Goal: Task Accomplishment & Management: Manage account settings

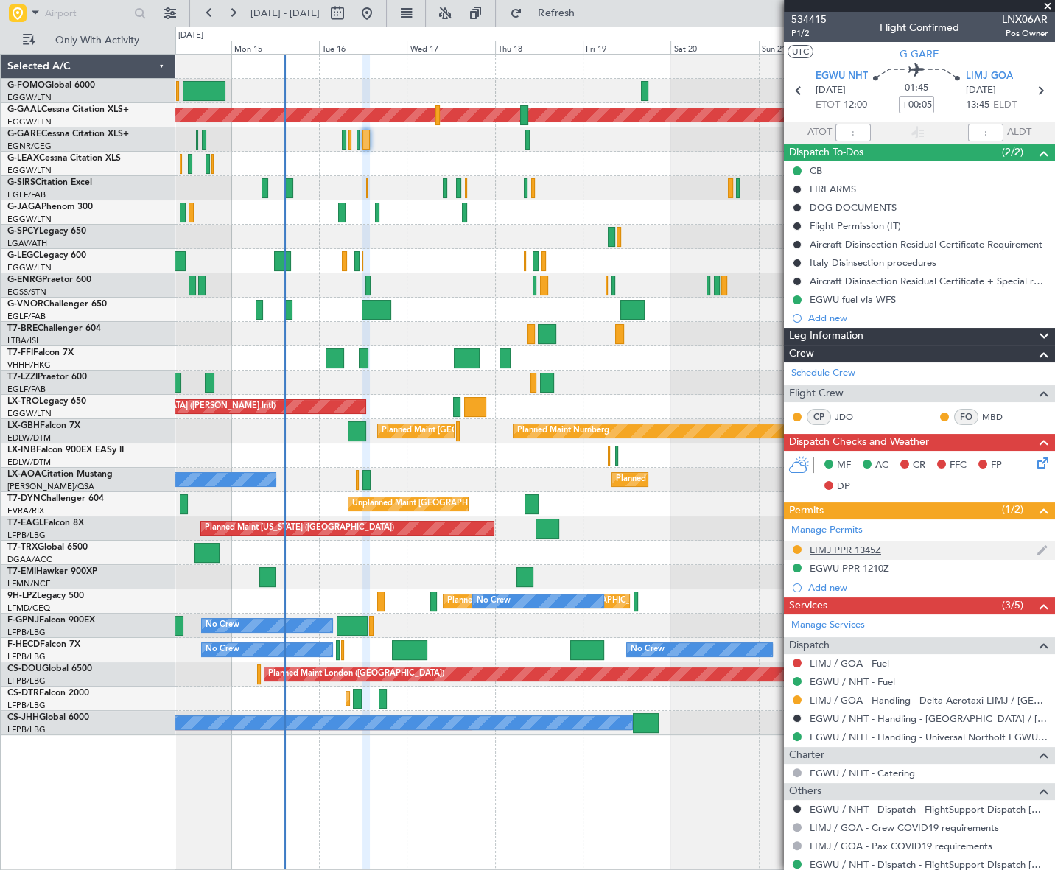
click at [866, 553] on div "LIMJ PPR 1345Z" at bounding box center [845, 550] width 71 height 13
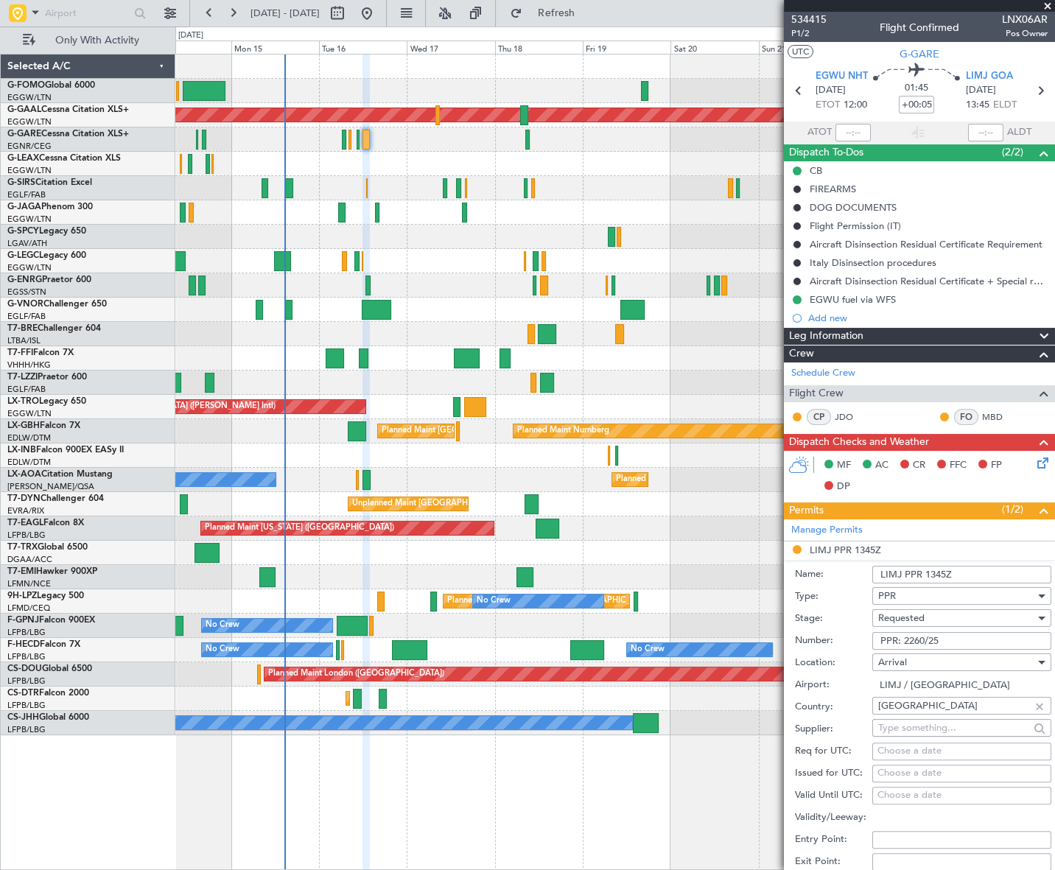
drag, startPoint x: 953, startPoint y: 637, endPoint x: 873, endPoint y: 637, distance: 79.6
click at [873, 637] on input "PPR: 2260/25" at bounding box center [961, 641] width 179 height 18
paste input "2260/25"
type input "PPR 2260/25"
click at [931, 618] on div "Requested" at bounding box center [956, 618] width 157 height 22
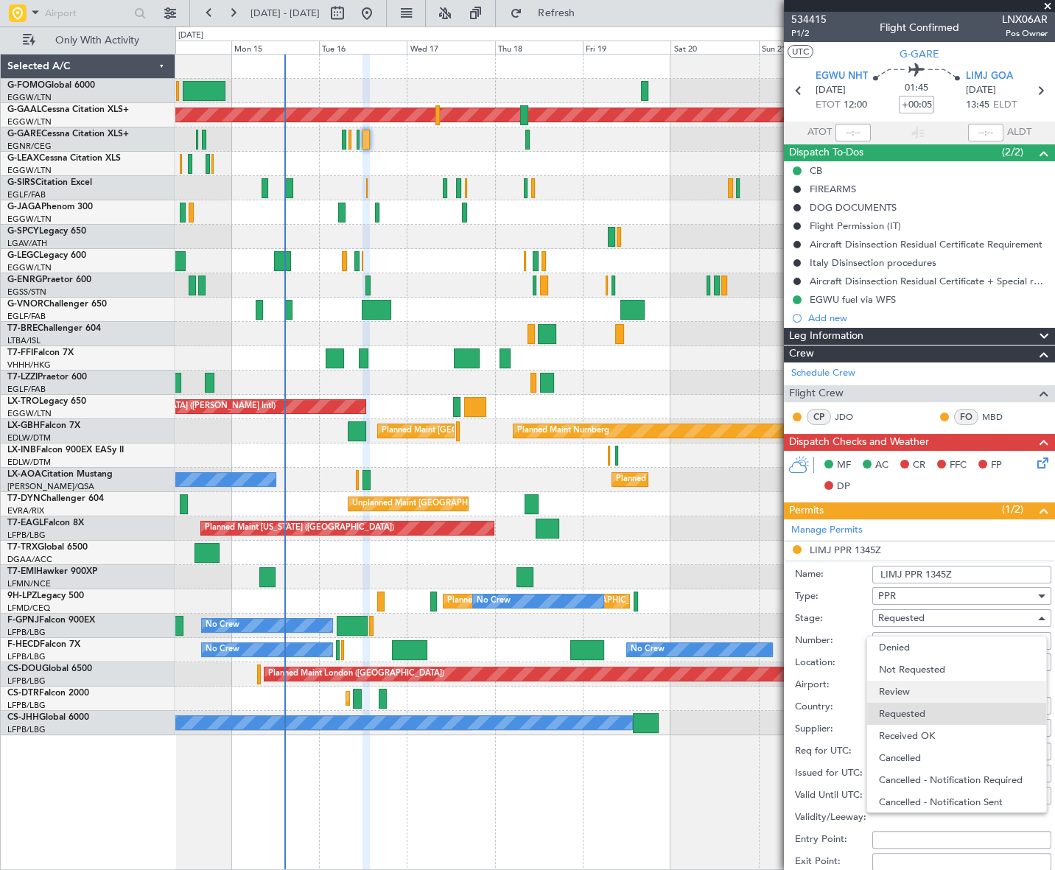
scroll to position [6, 0]
click at [917, 730] on span "Received OK" at bounding box center [957, 730] width 156 height 22
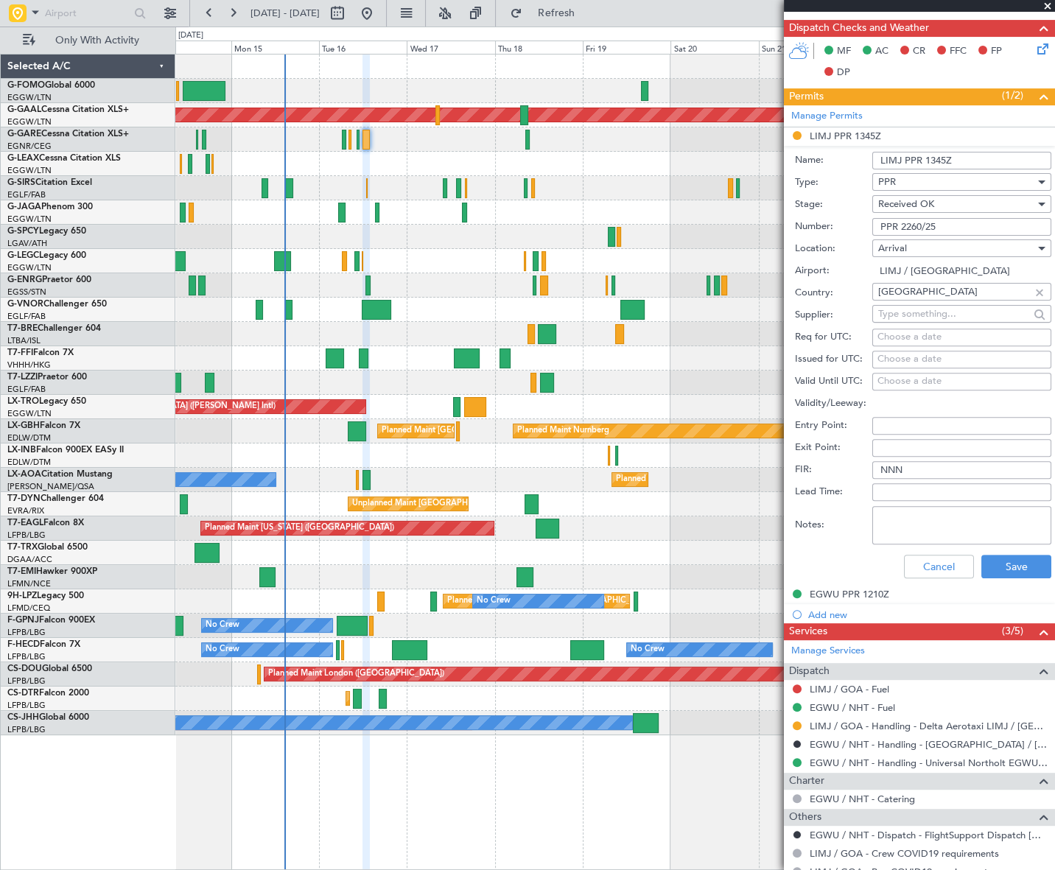
scroll to position [469, 0]
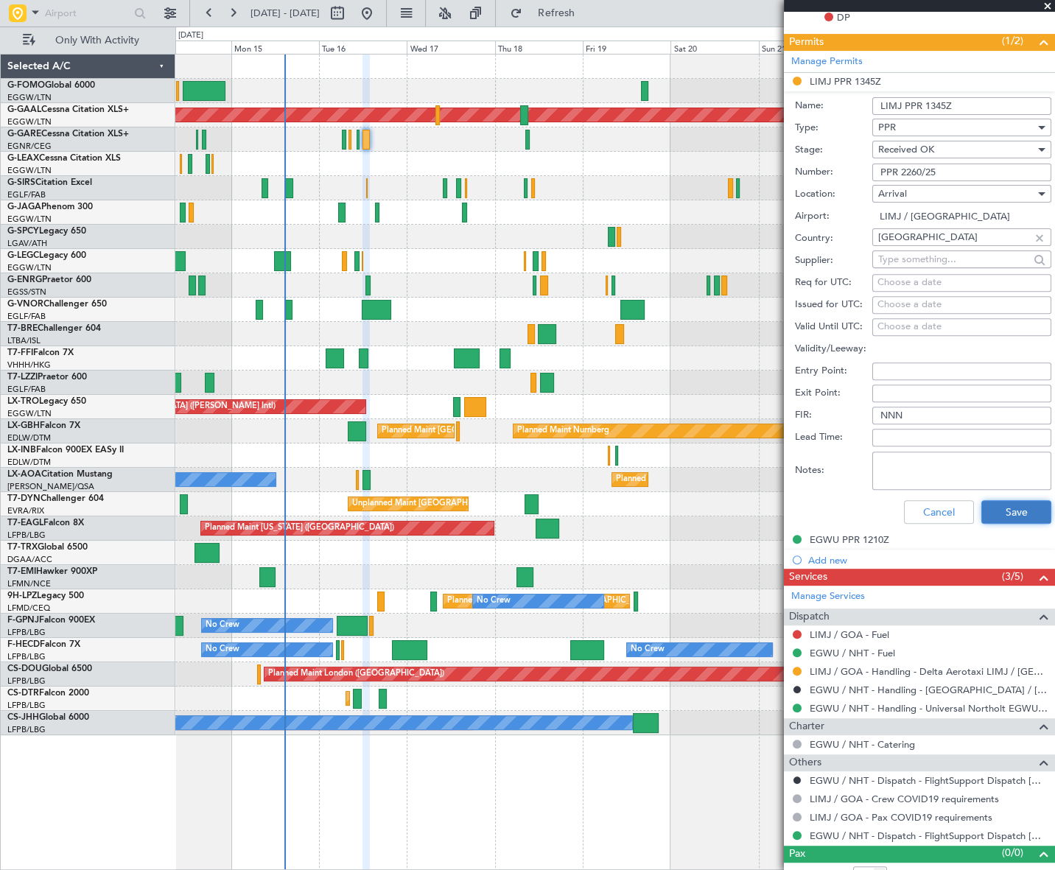
click at [1026, 520] on button "Save" at bounding box center [1017, 512] width 70 height 24
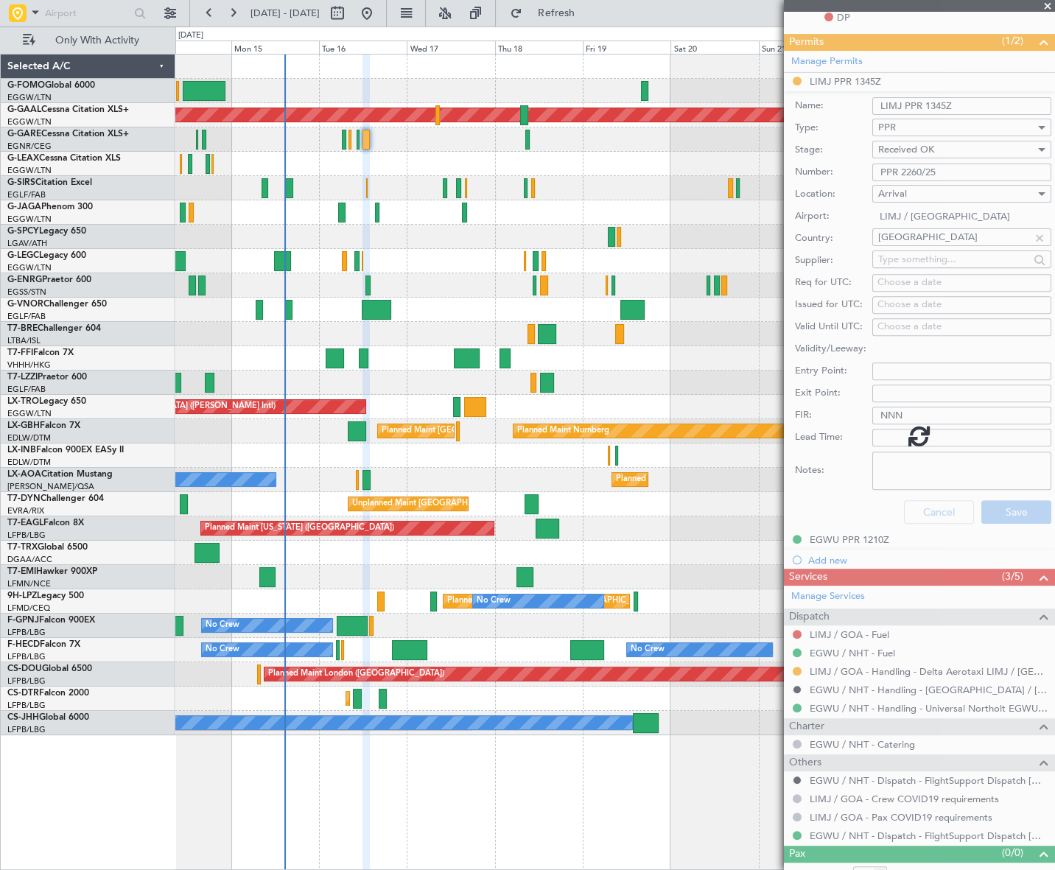
scroll to position [44, 0]
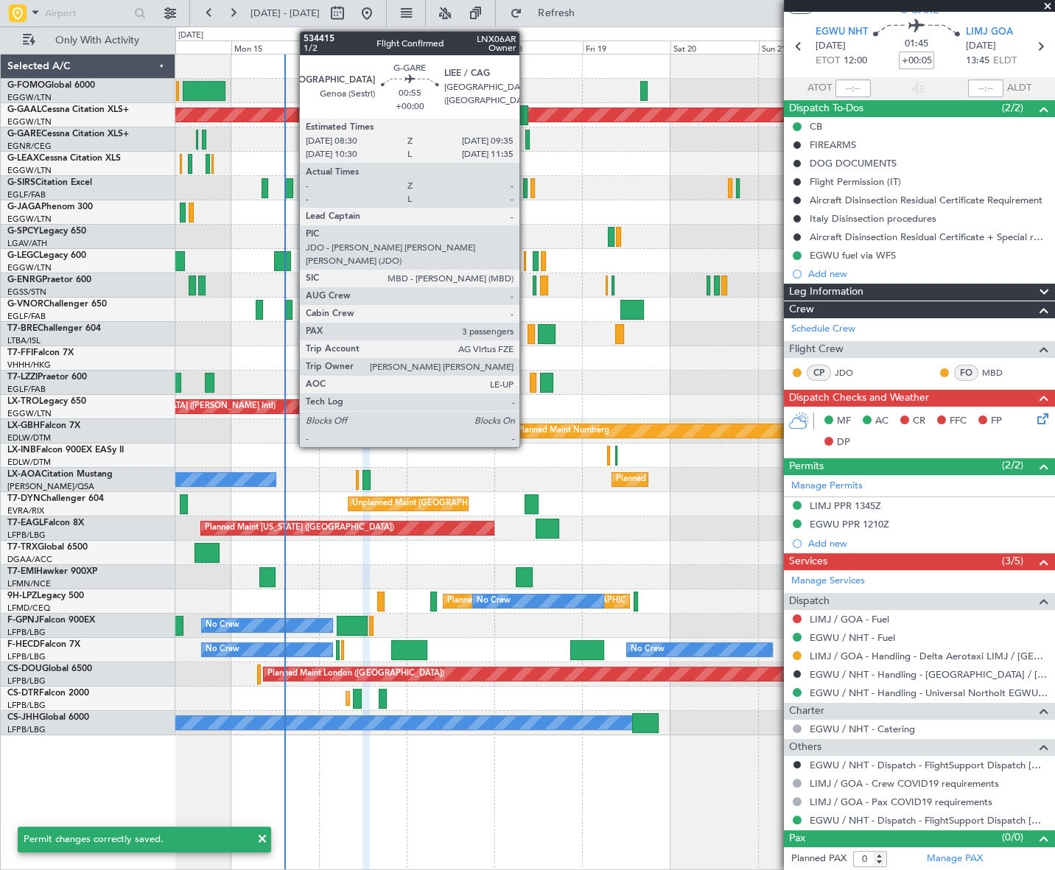
click at [526, 144] on div at bounding box center [527, 140] width 4 height 20
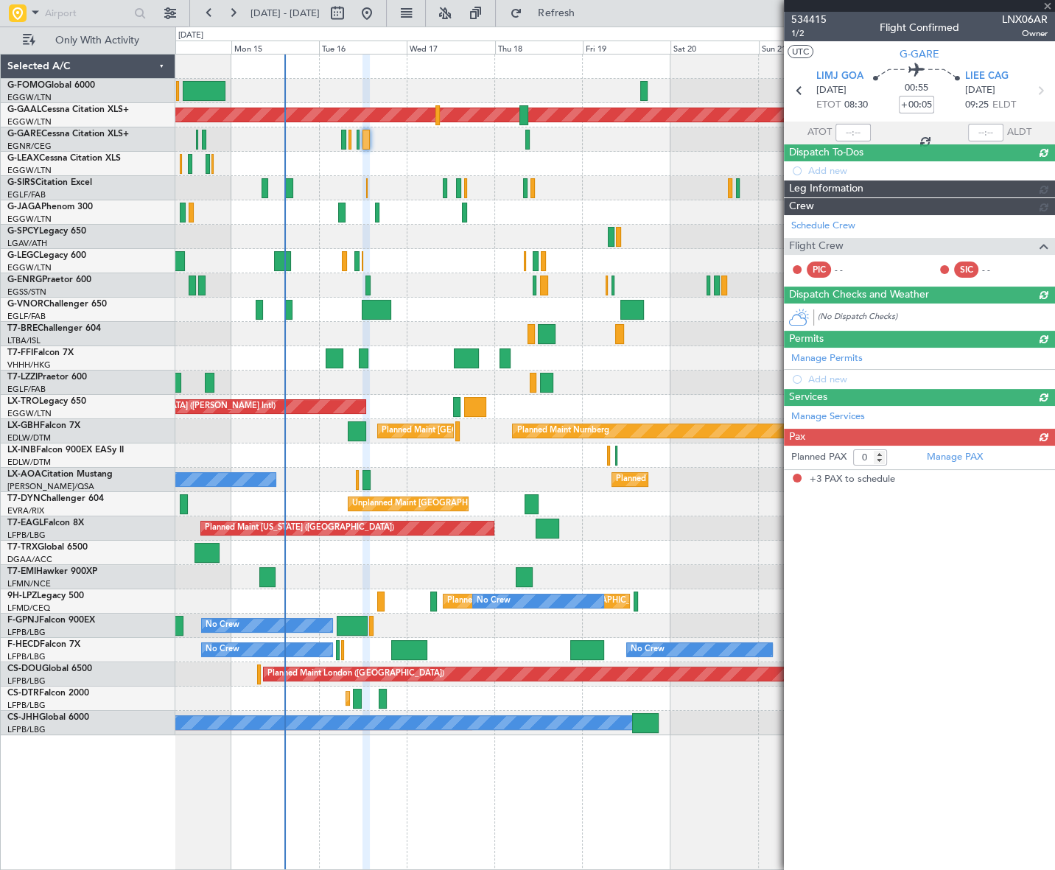
type input "3"
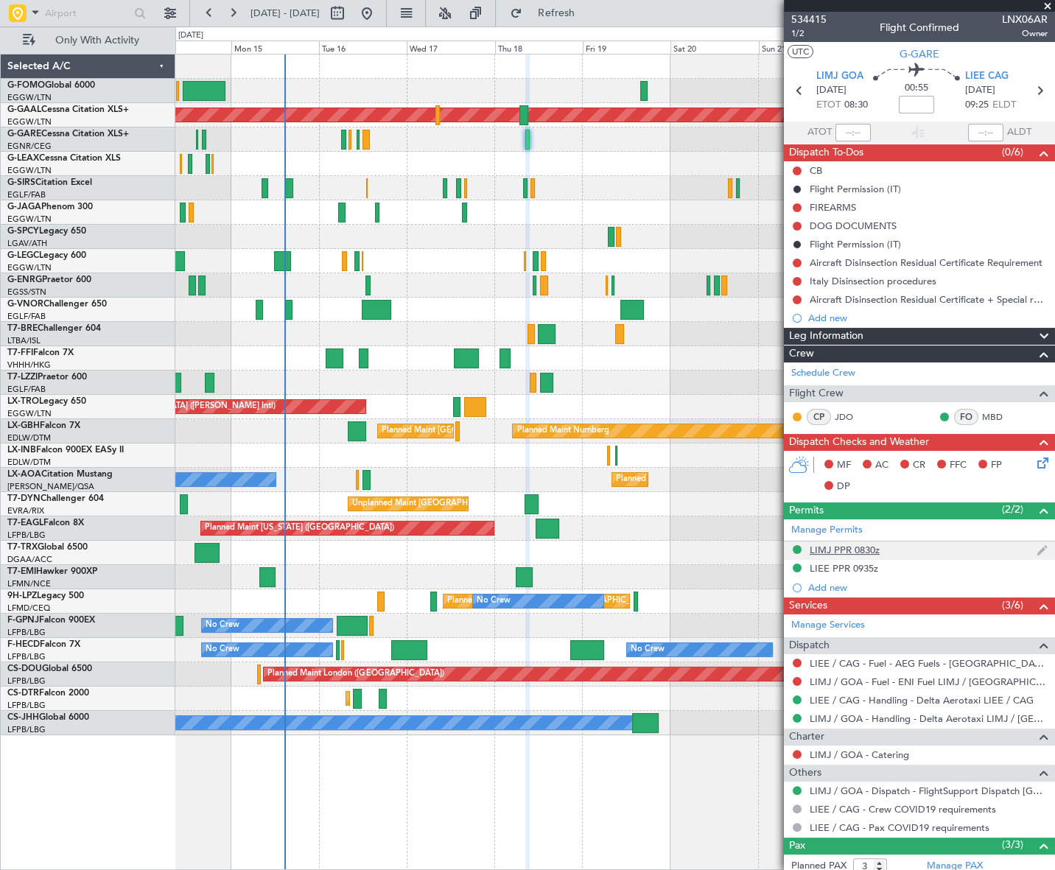
click at [854, 553] on div "LIMJ PPR 0830z" at bounding box center [845, 550] width 70 height 13
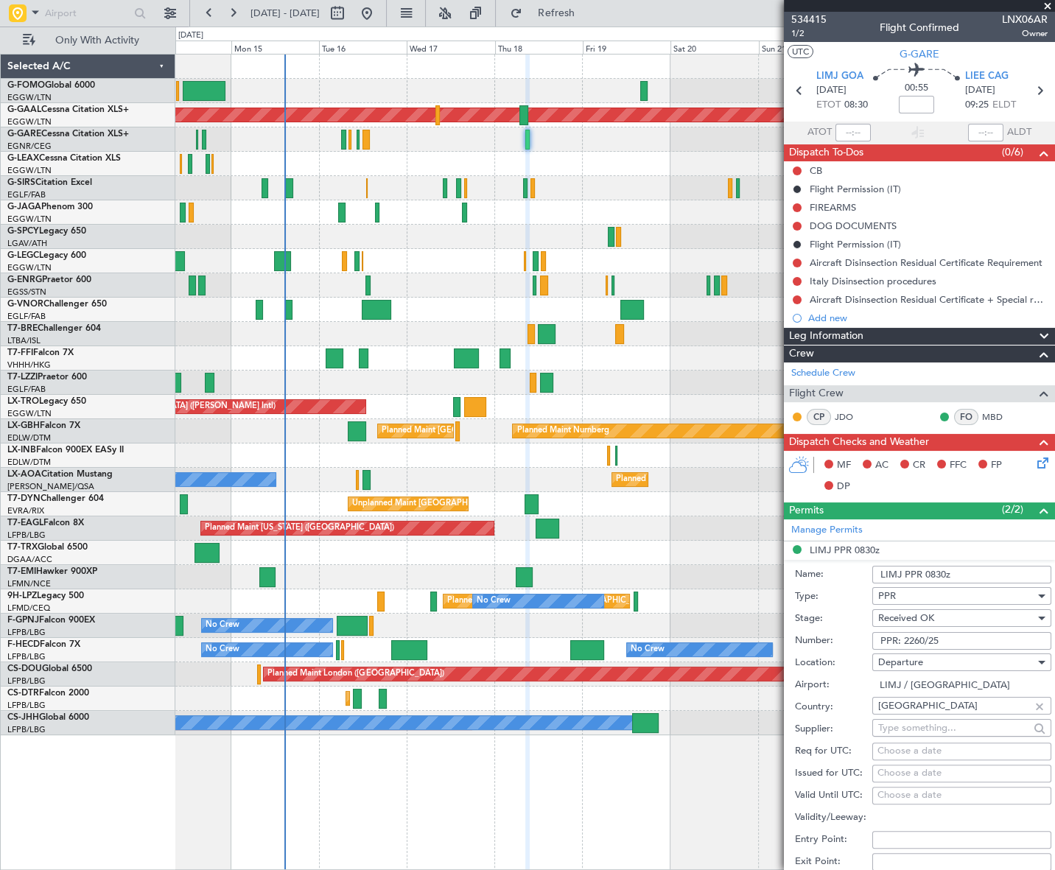
drag, startPoint x: 956, startPoint y: 639, endPoint x: 862, endPoint y: 646, distance: 94.6
click at [862, 646] on div "Number: PPR: 2260/25" at bounding box center [923, 641] width 256 height 22
paste input "2260/25"
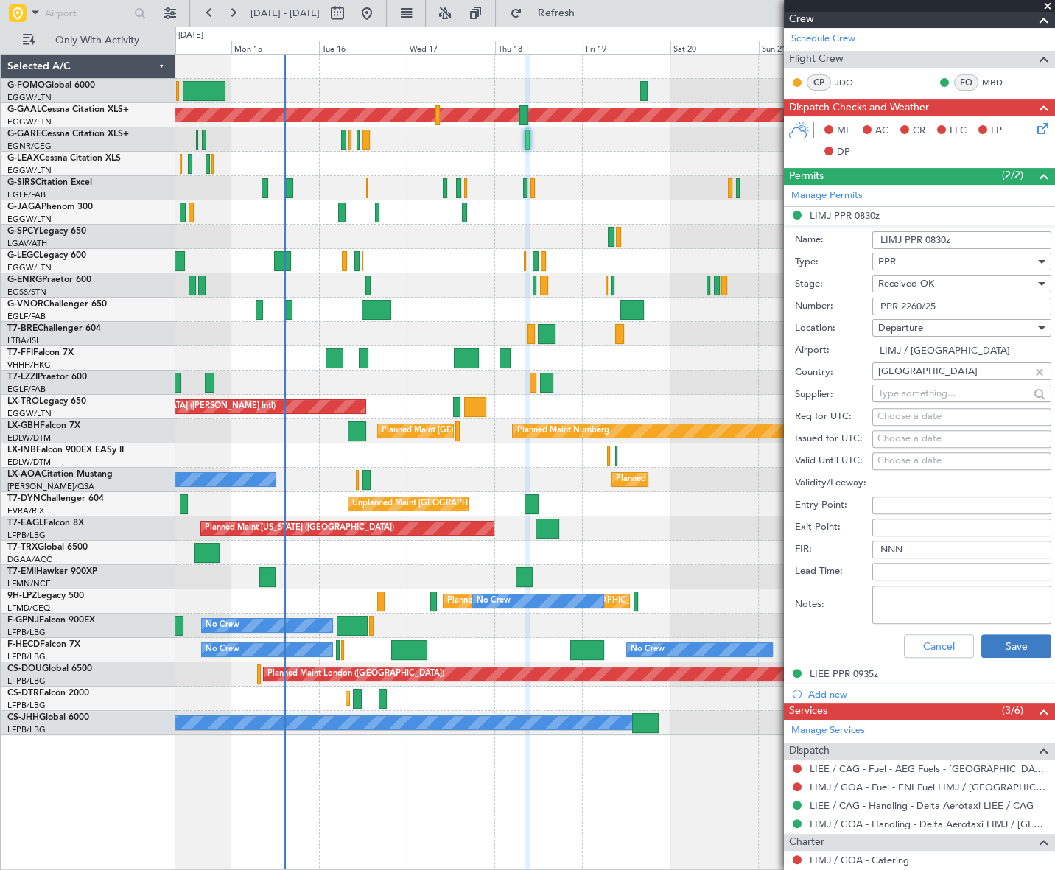
type input "PPR 2260/25"
click at [1015, 644] on button "Save" at bounding box center [1017, 646] width 70 height 24
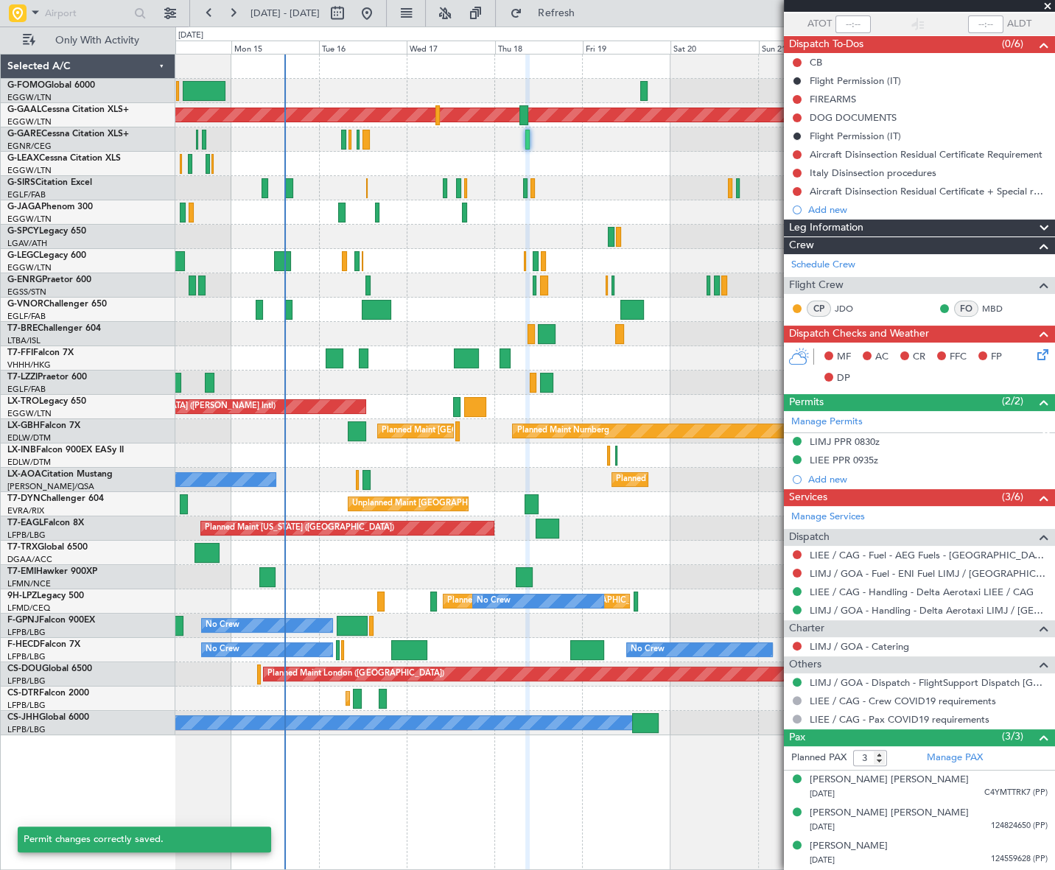
scroll to position [106, 0]
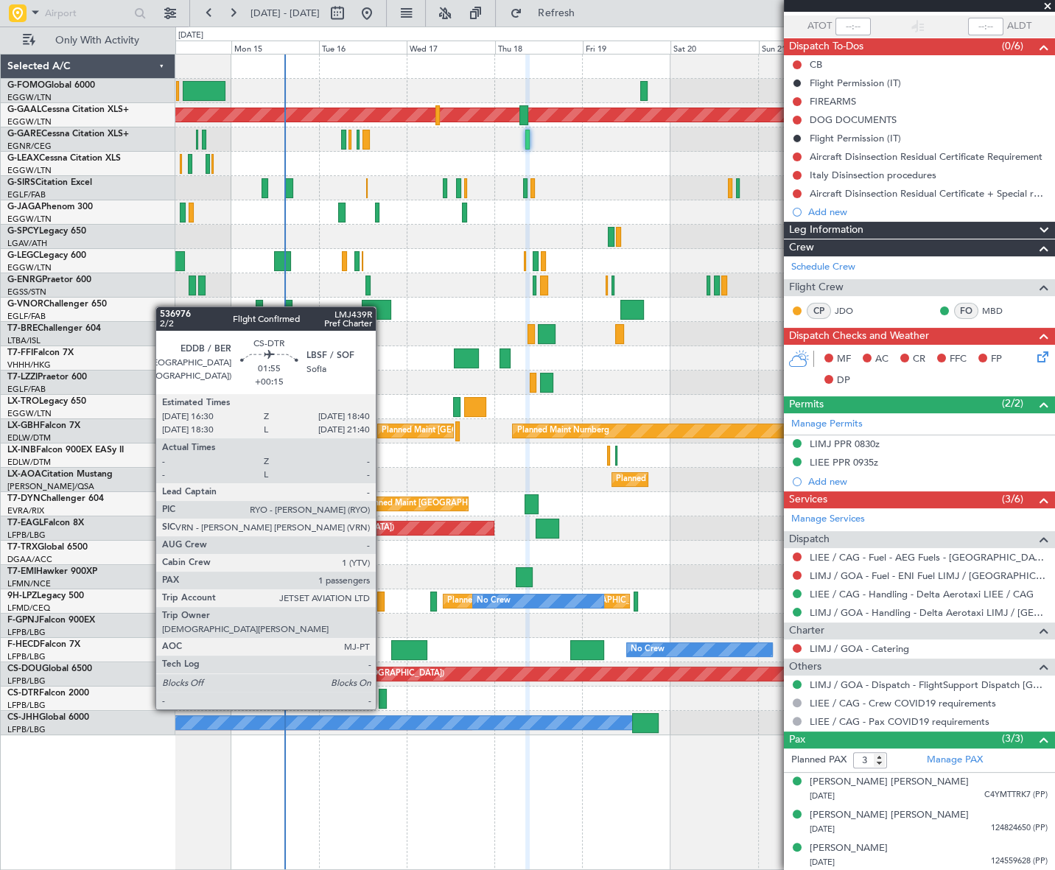
click at [382, 695] on div at bounding box center [383, 699] width 8 height 20
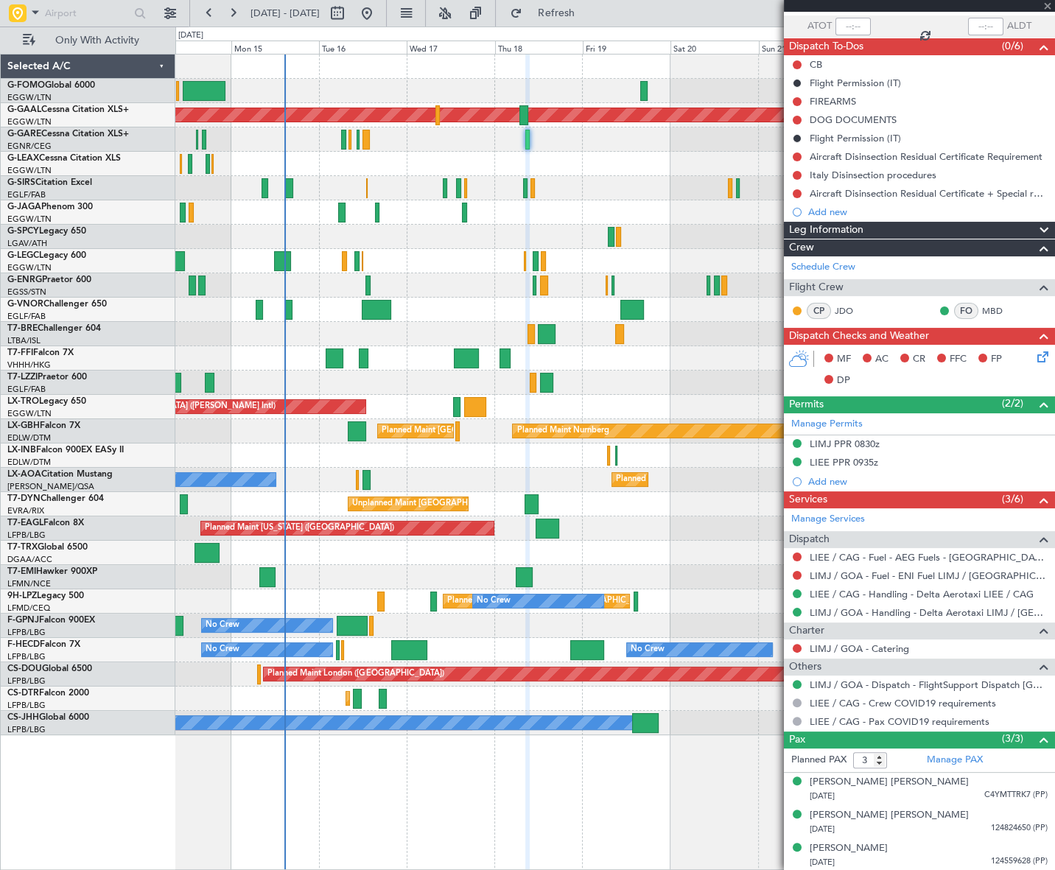
type input "+00:15"
type input "1"
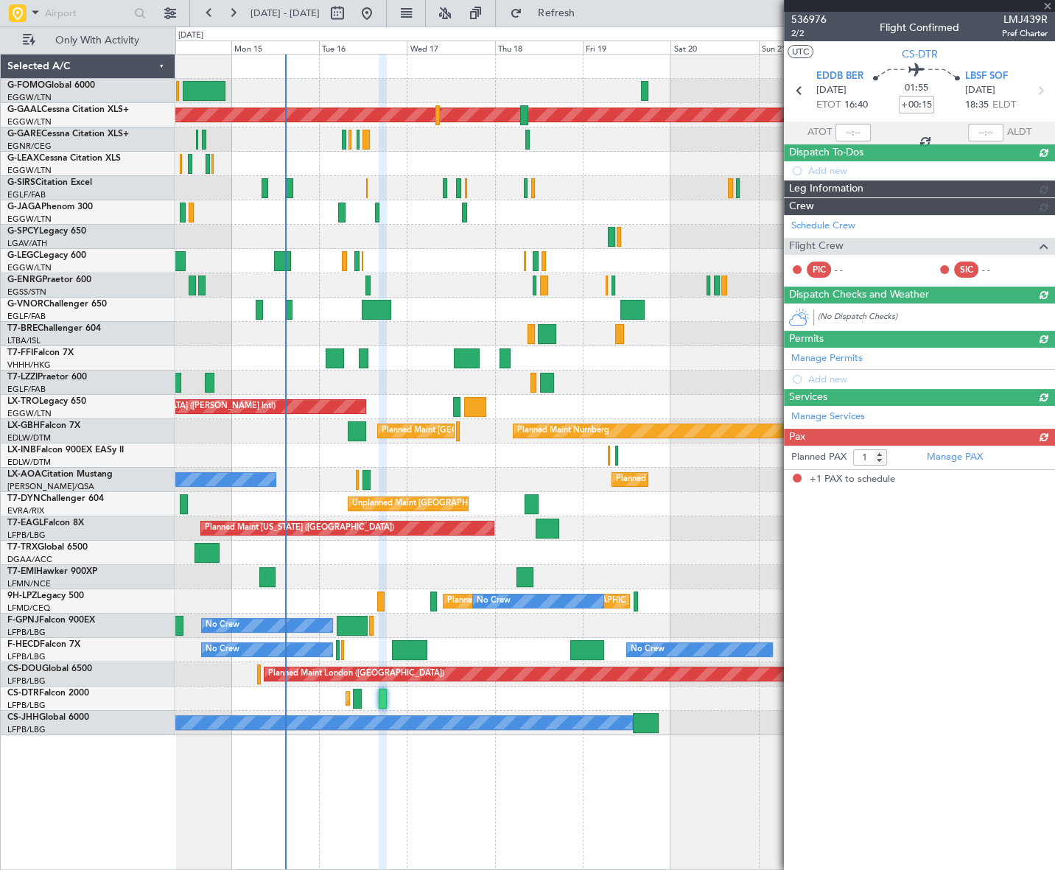
scroll to position [0, 0]
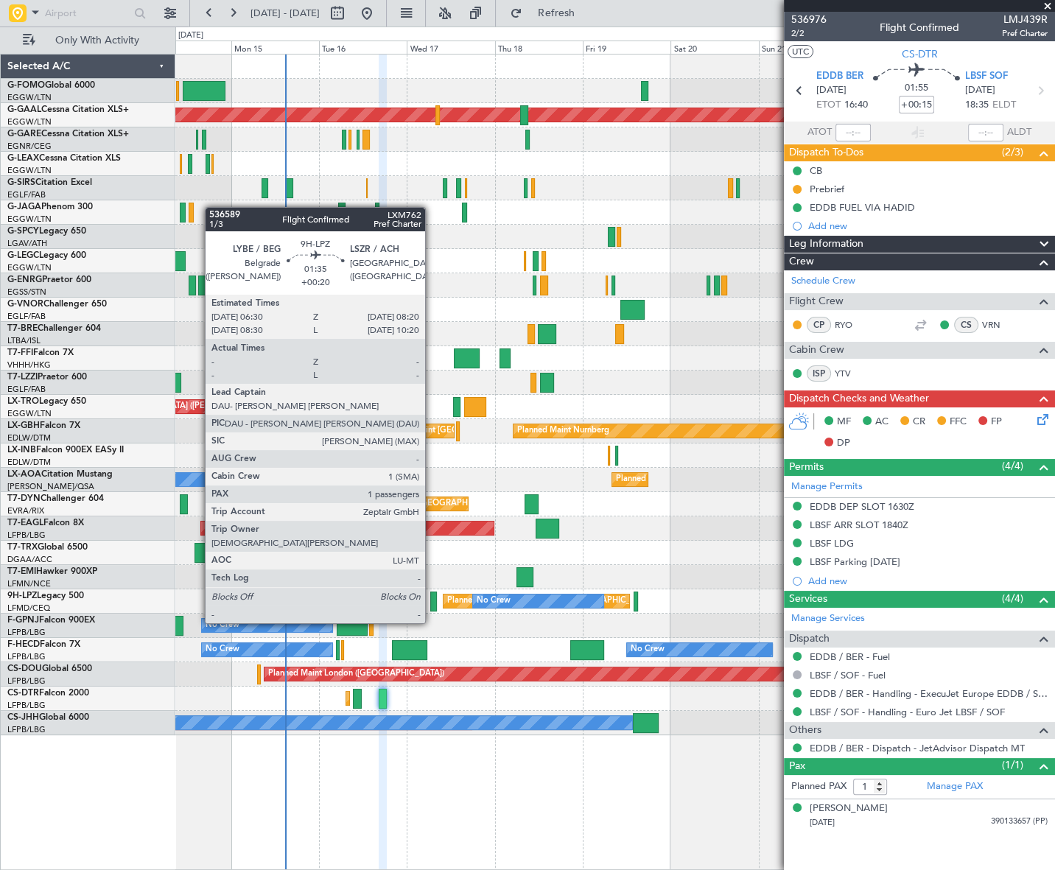
click at [432, 595] on div at bounding box center [433, 602] width 7 height 20
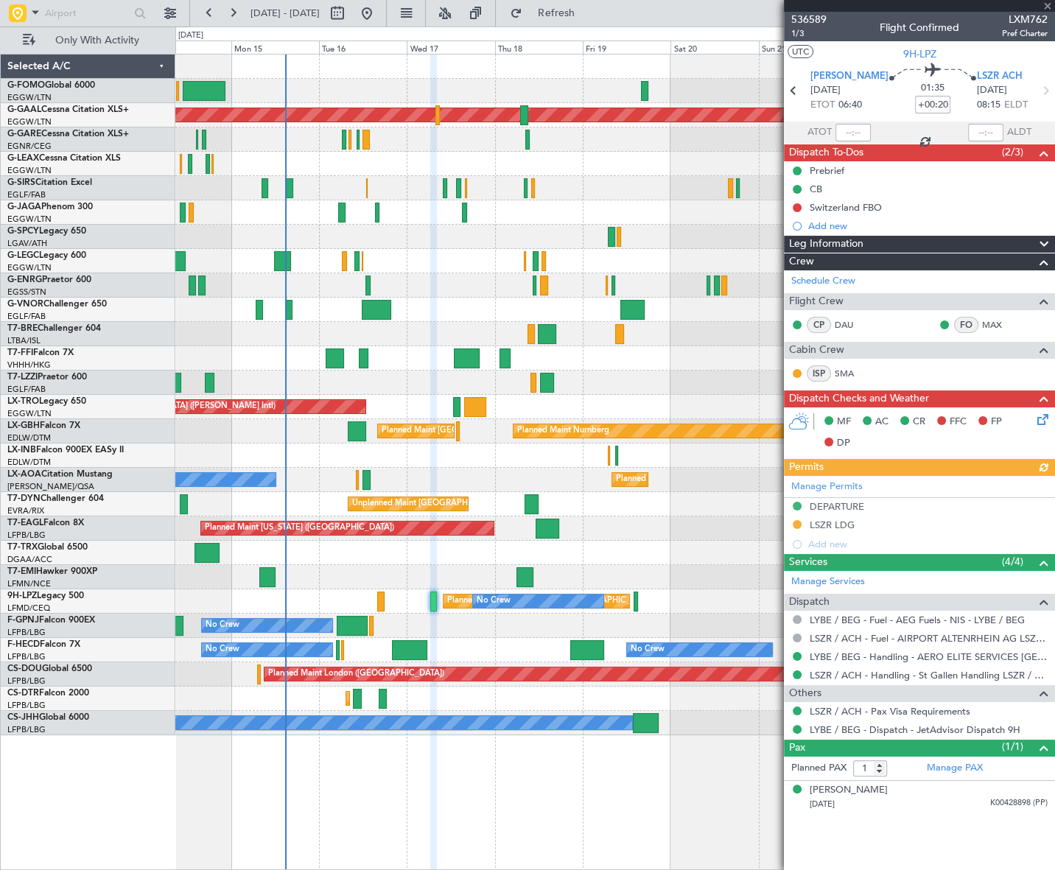
click at [800, 523] on div "Manage Permits DEPARTURE LSZR LDG Add new" at bounding box center [919, 515] width 271 height 78
click at [797, 525] on button at bounding box center [797, 524] width 9 height 9
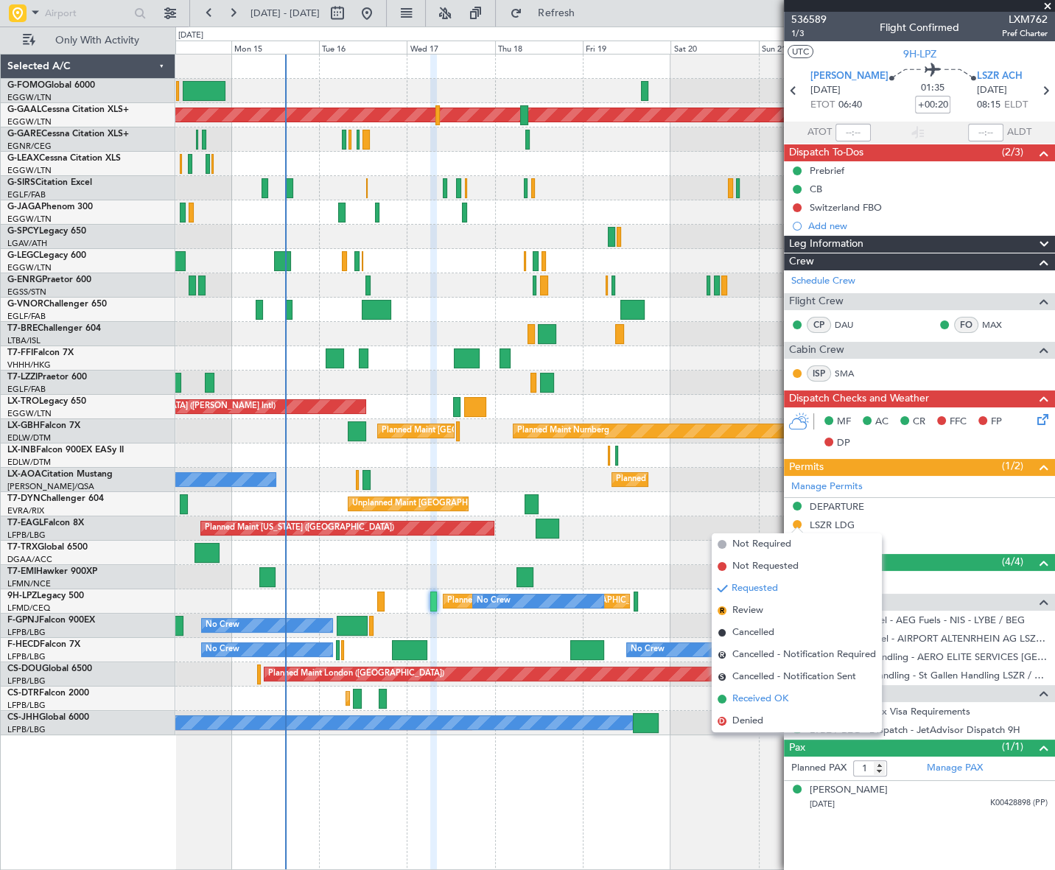
click at [751, 696] on span "Received OK" at bounding box center [760, 699] width 56 height 15
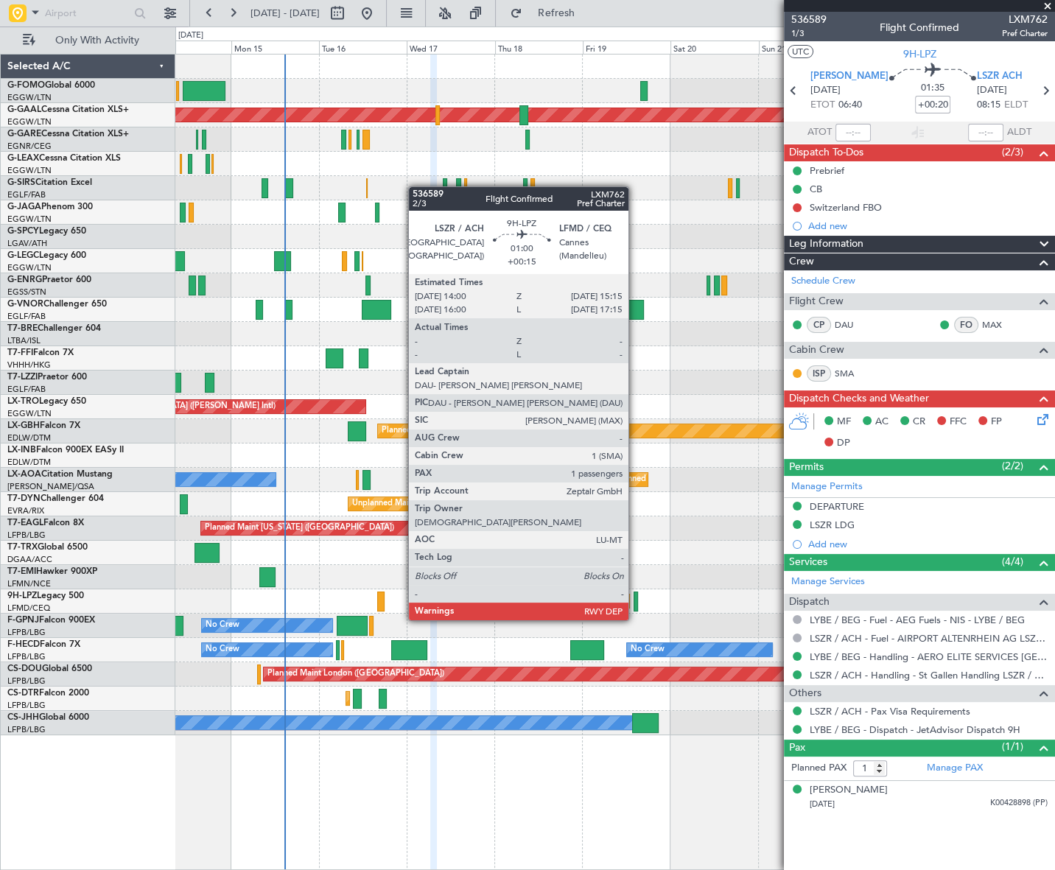
click at [635, 592] on div at bounding box center [636, 602] width 5 height 20
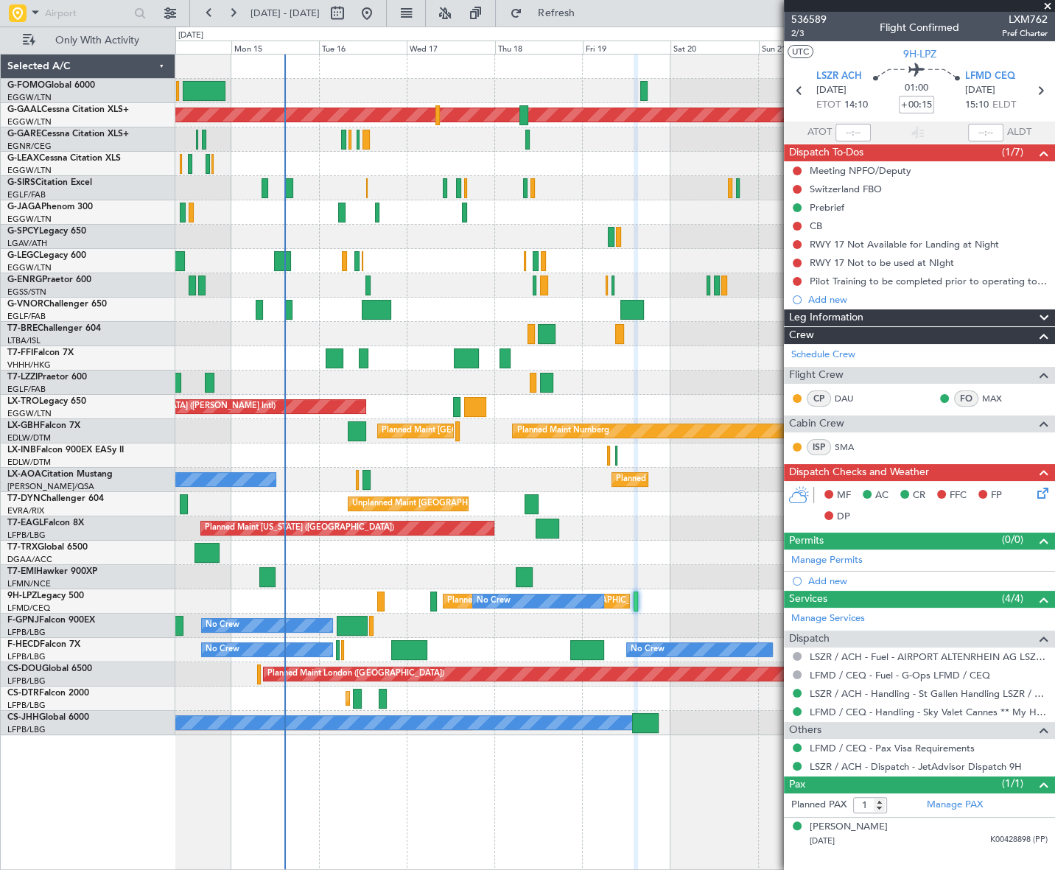
click at [646, 541] on div at bounding box center [614, 553] width 878 height 24
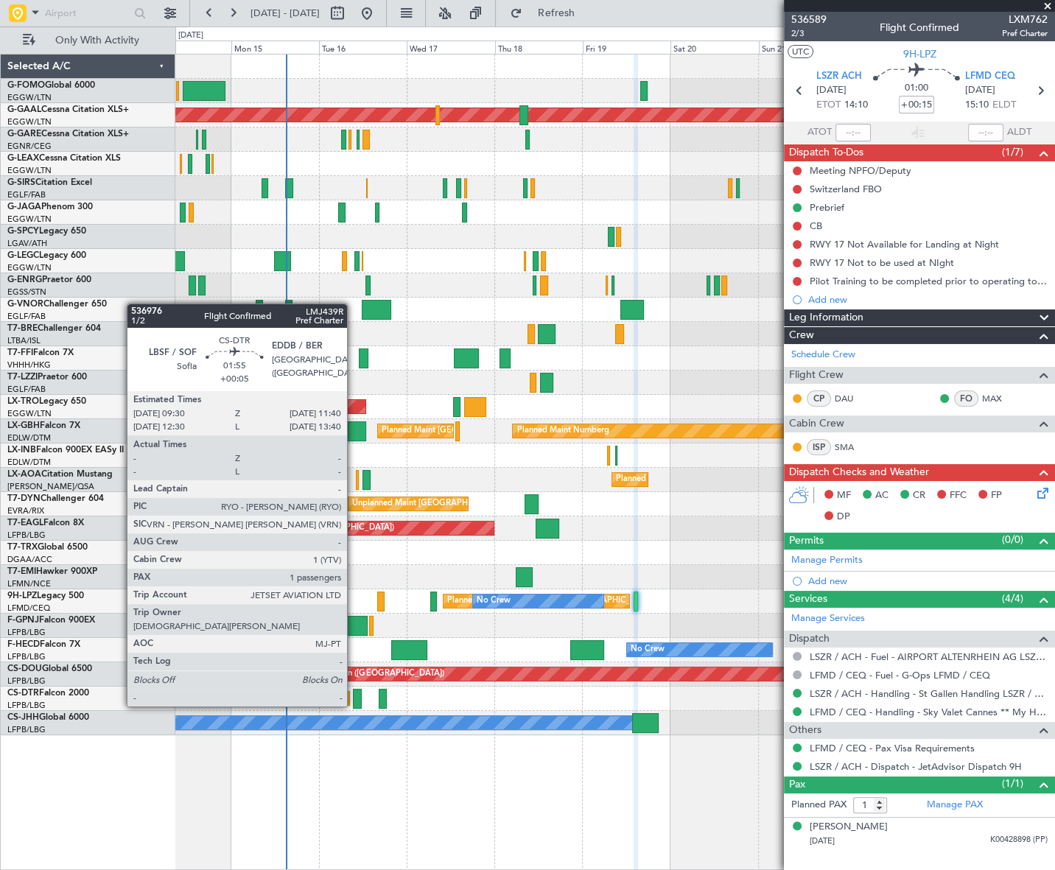
click at [354, 692] on div at bounding box center [357, 699] width 8 height 20
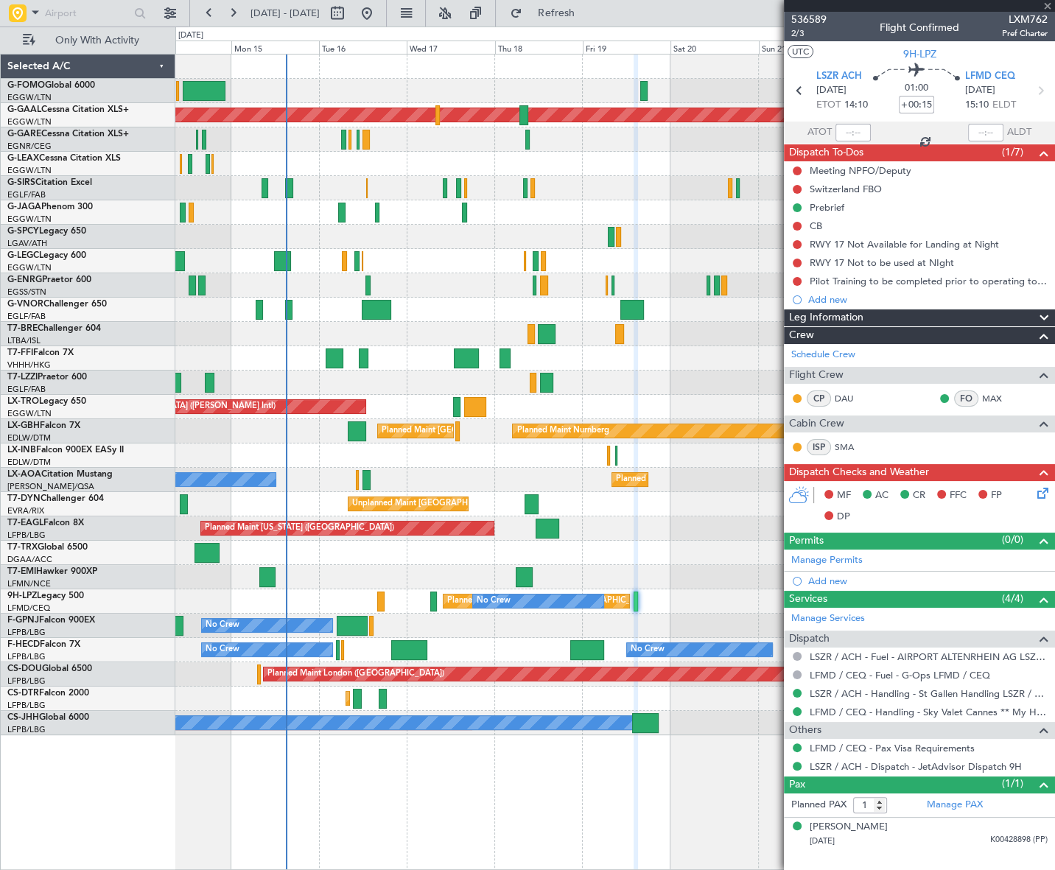
type input "+00:05"
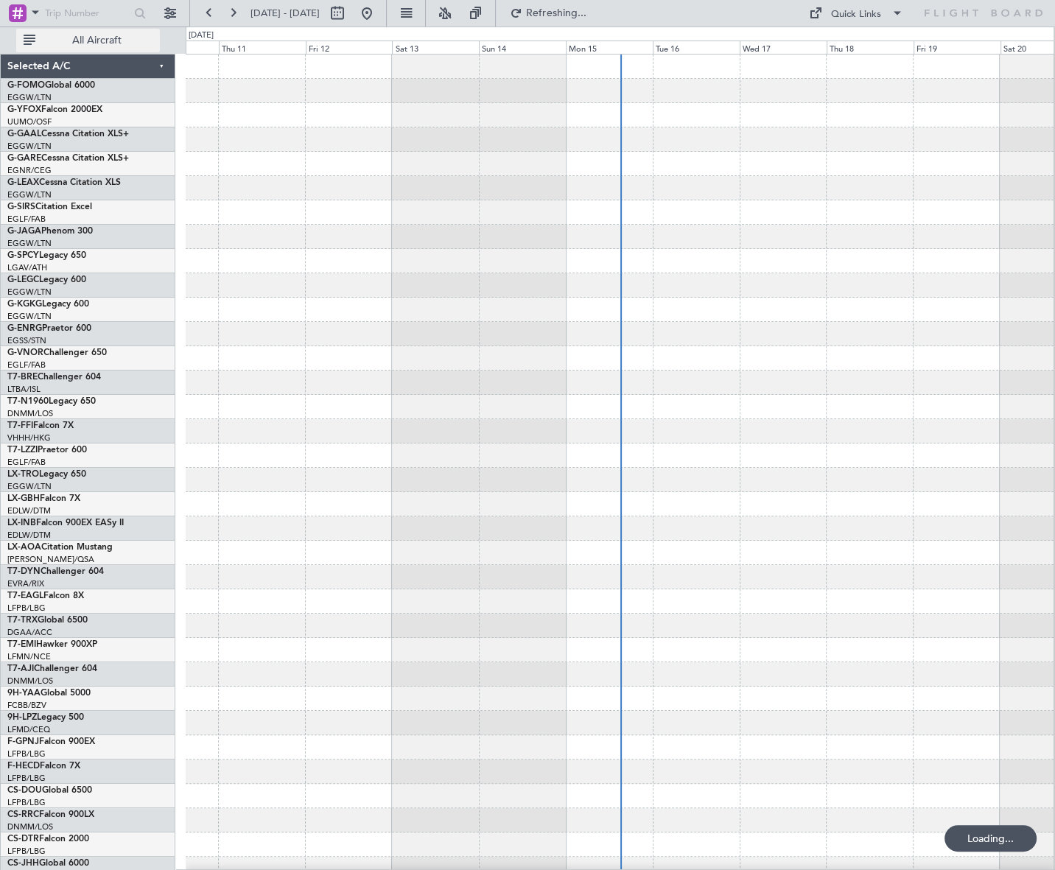
click at [85, 43] on span "All Aircraft" at bounding box center [96, 40] width 117 height 10
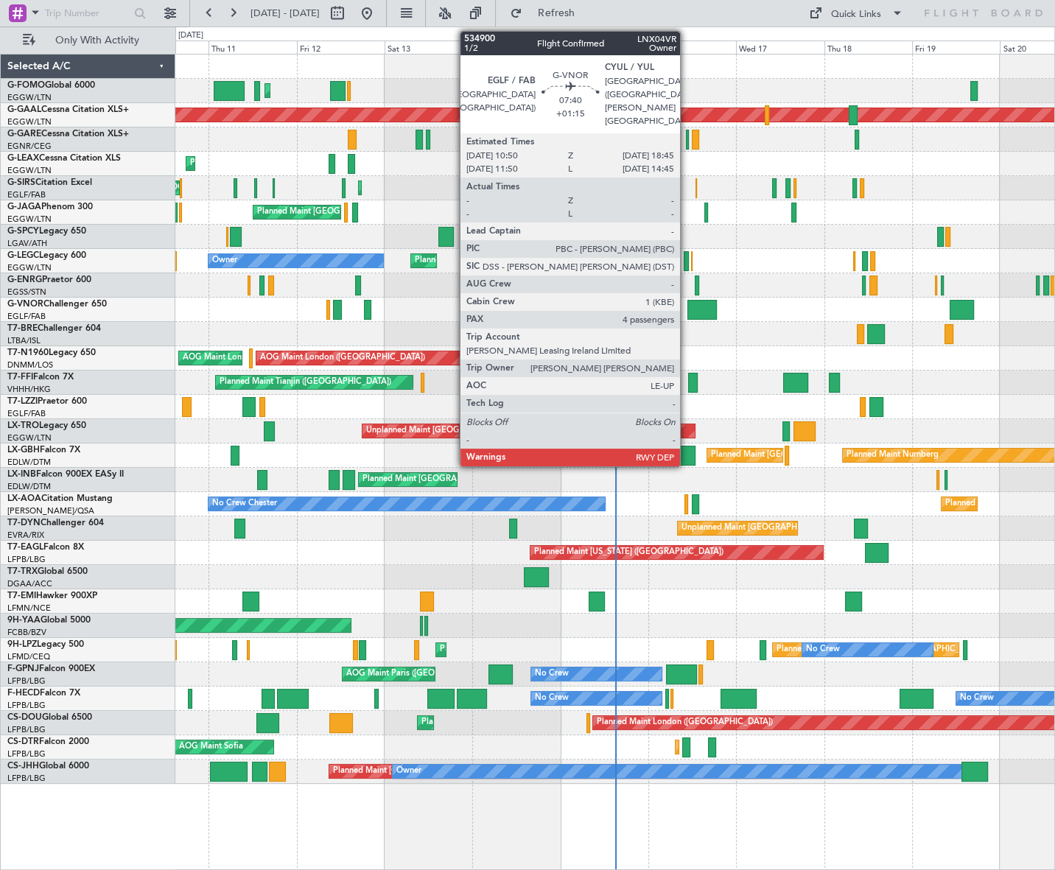
click at [690, 309] on div at bounding box center [702, 310] width 29 height 20
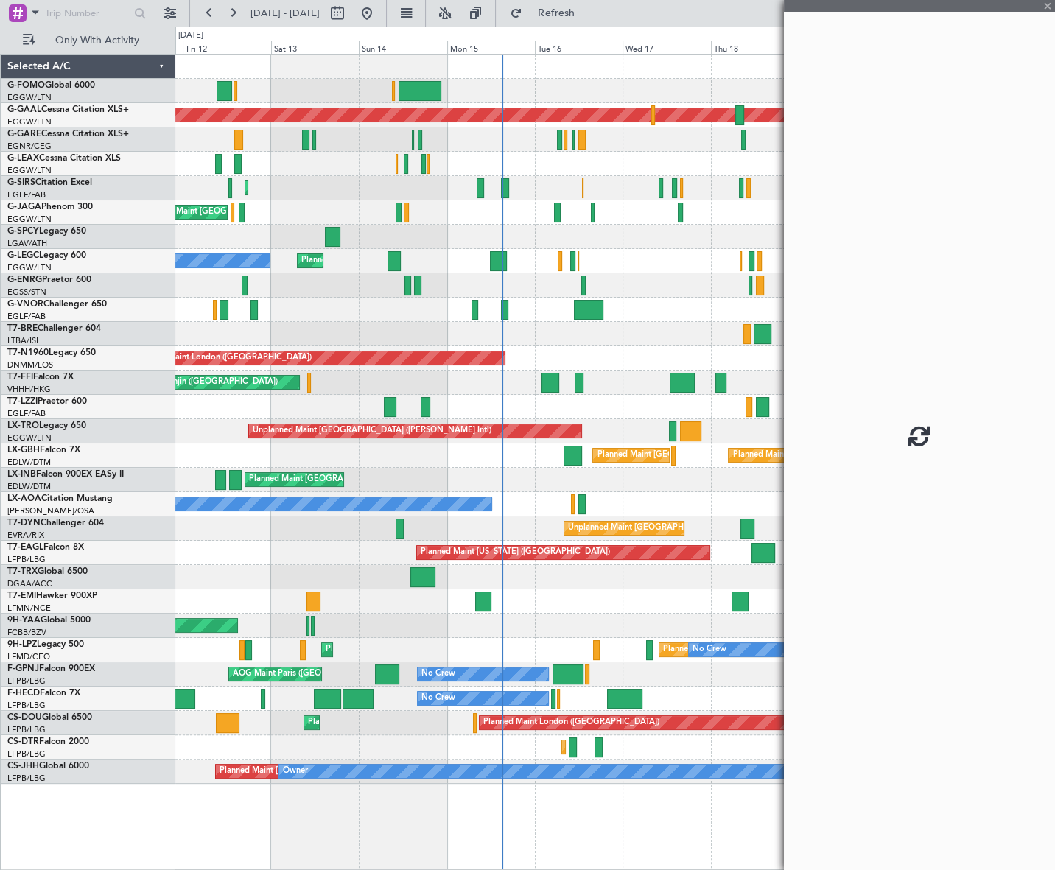
click at [386, 358] on div "Planned Maint [GEOGRAPHIC_DATA] ([GEOGRAPHIC_DATA]) Planned [GEOGRAPHIC_DATA] P…" at bounding box center [614, 420] width 879 height 730
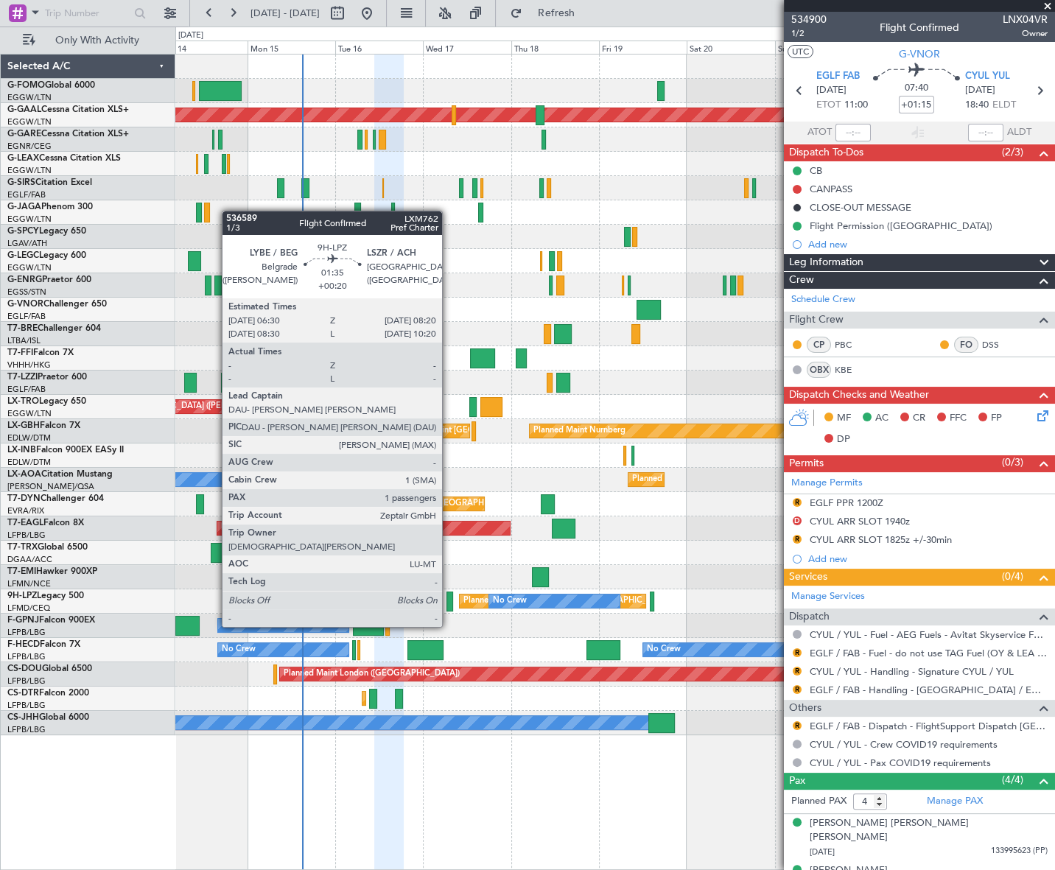
click at [449, 599] on div at bounding box center [450, 602] width 7 height 20
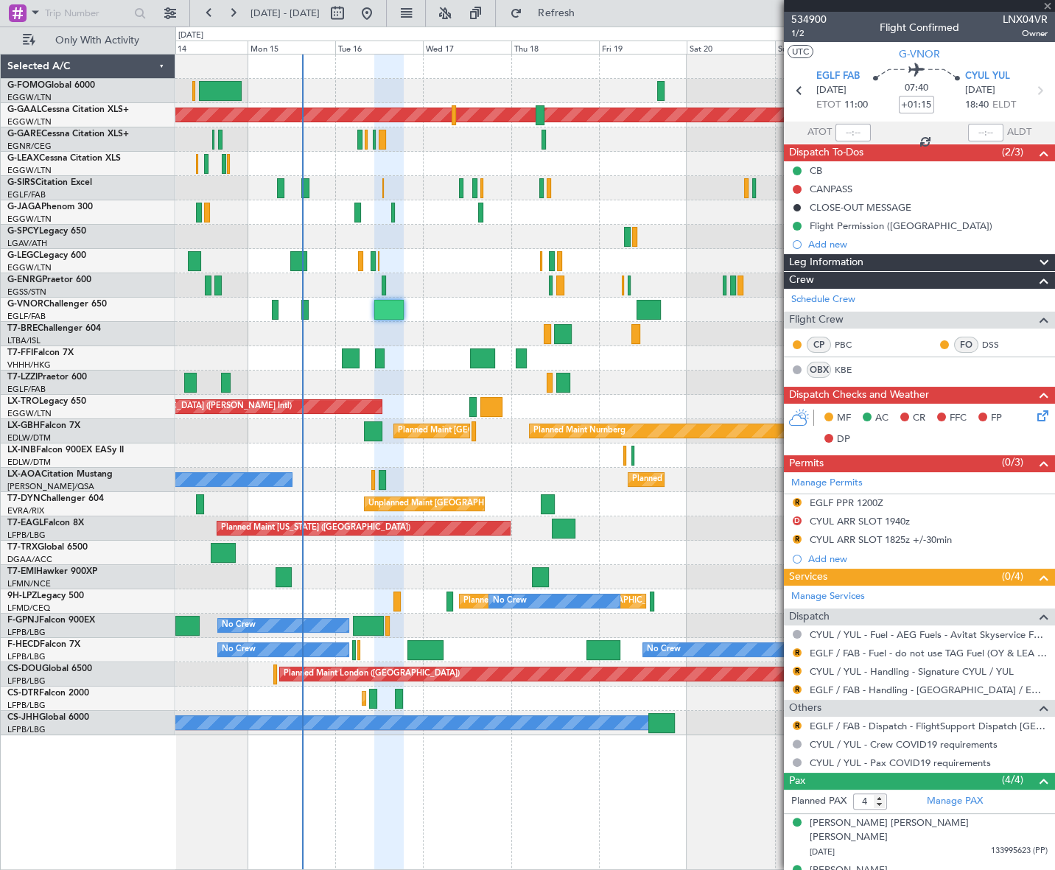
type input "+00:20"
type input "1"
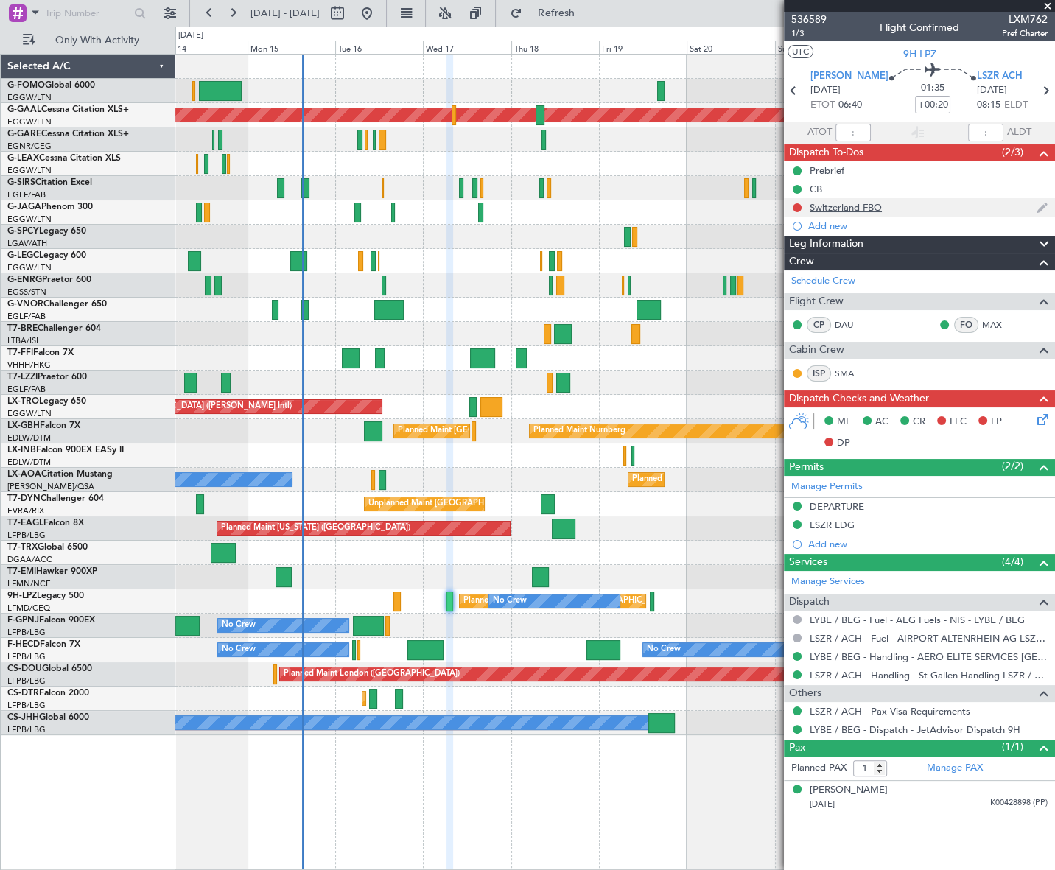
click at [870, 204] on div "Switzerland FBO" at bounding box center [846, 207] width 72 height 13
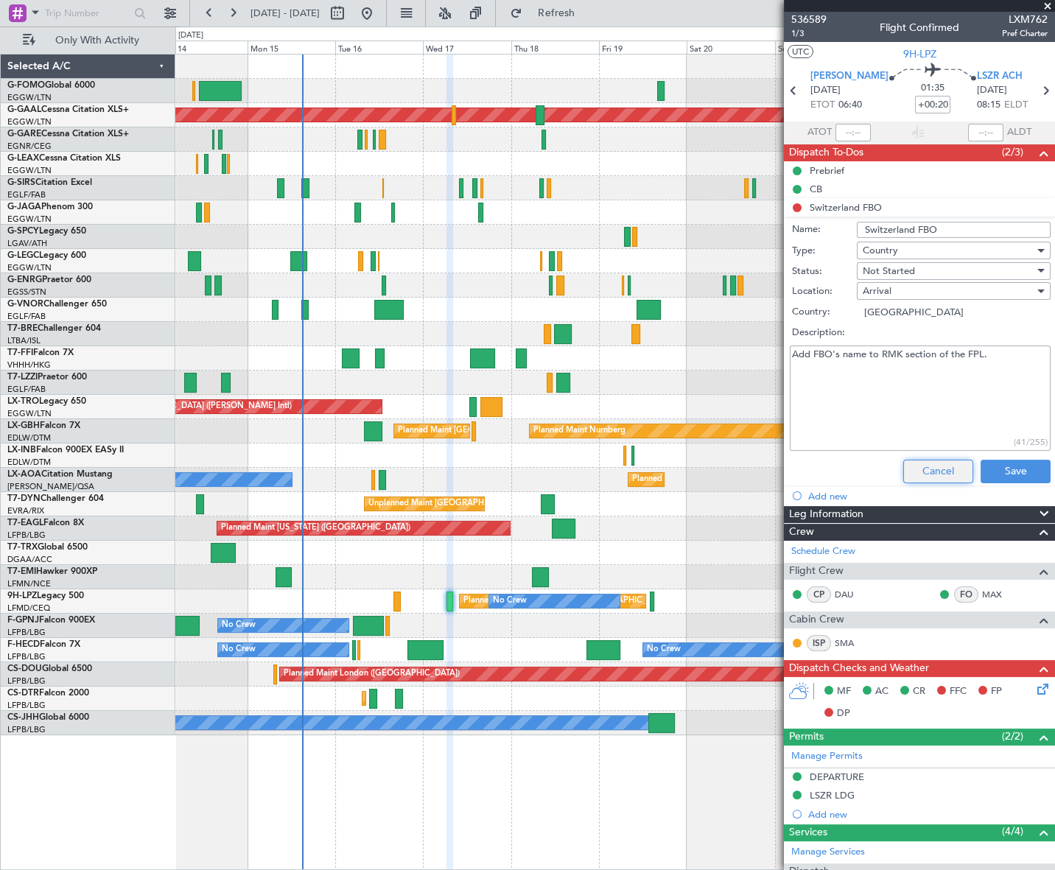
click at [932, 469] on button "Cancel" at bounding box center [938, 472] width 70 height 24
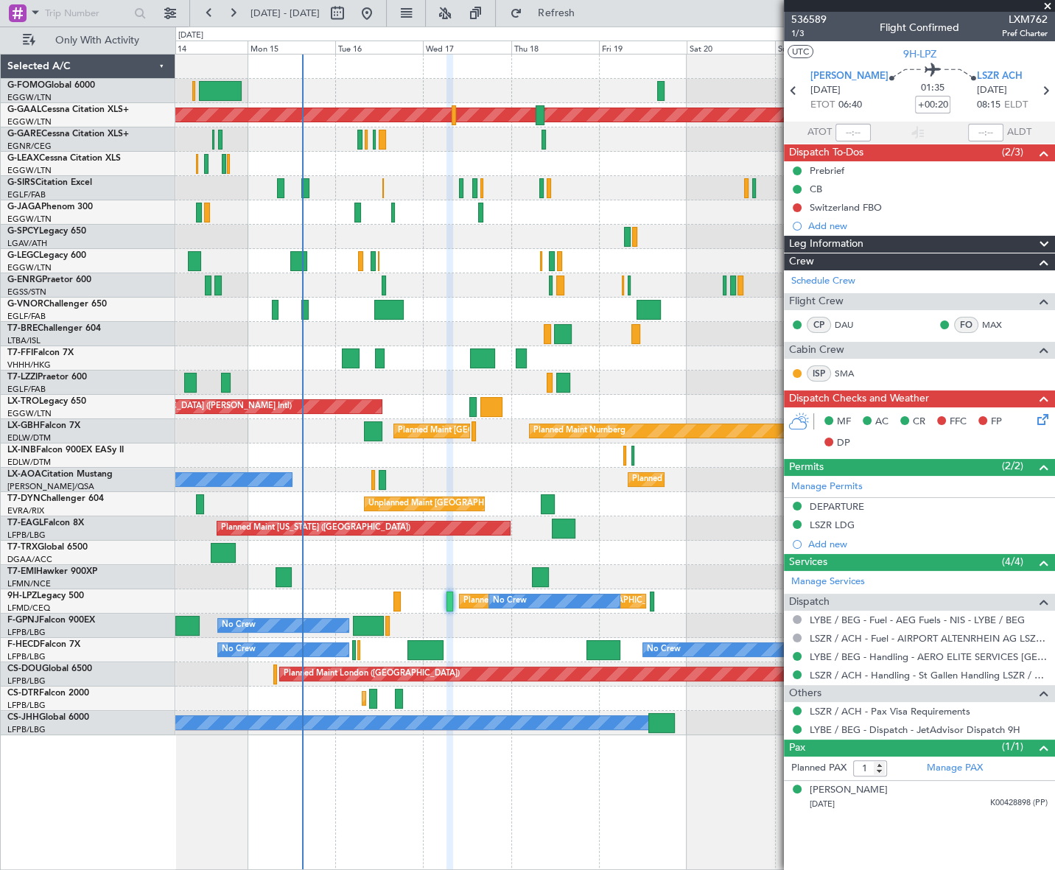
click at [872, 241] on div "Leg Information" at bounding box center [919, 244] width 271 height 17
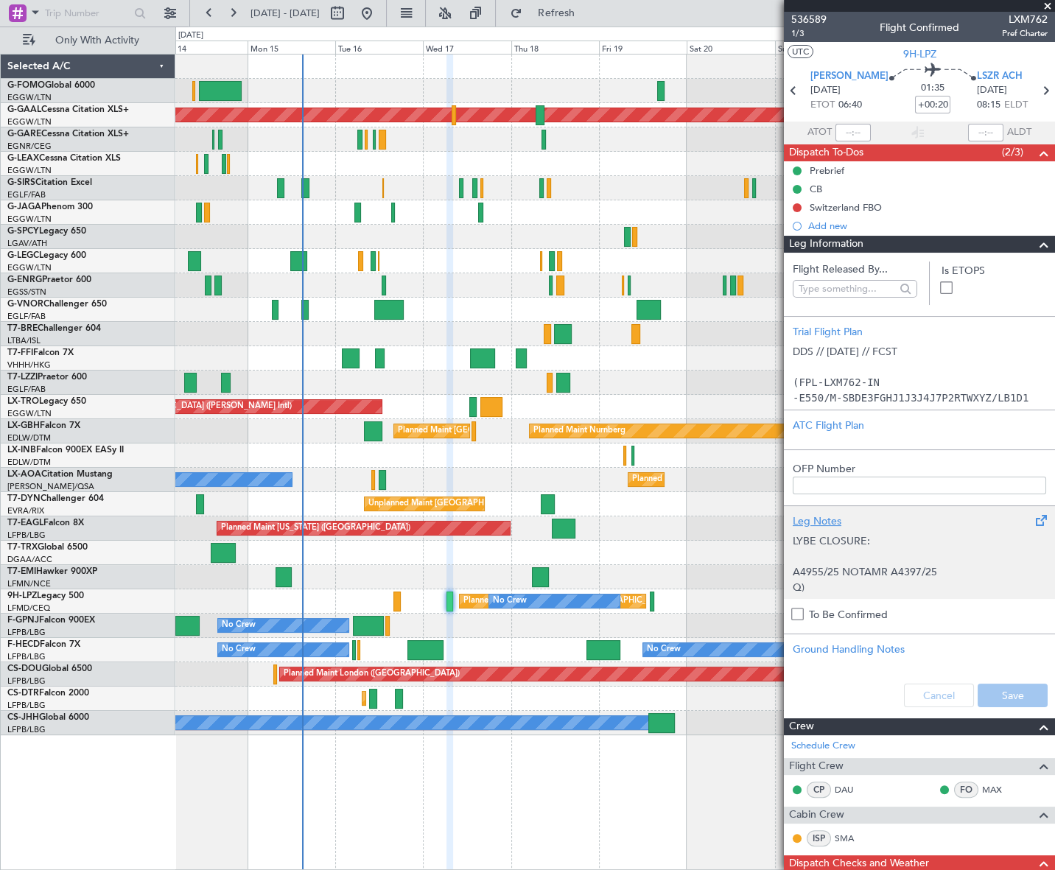
click at [920, 579] on span "A4955/25 NOTAMR A4397/25" at bounding box center [865, 572] width 144 height 14
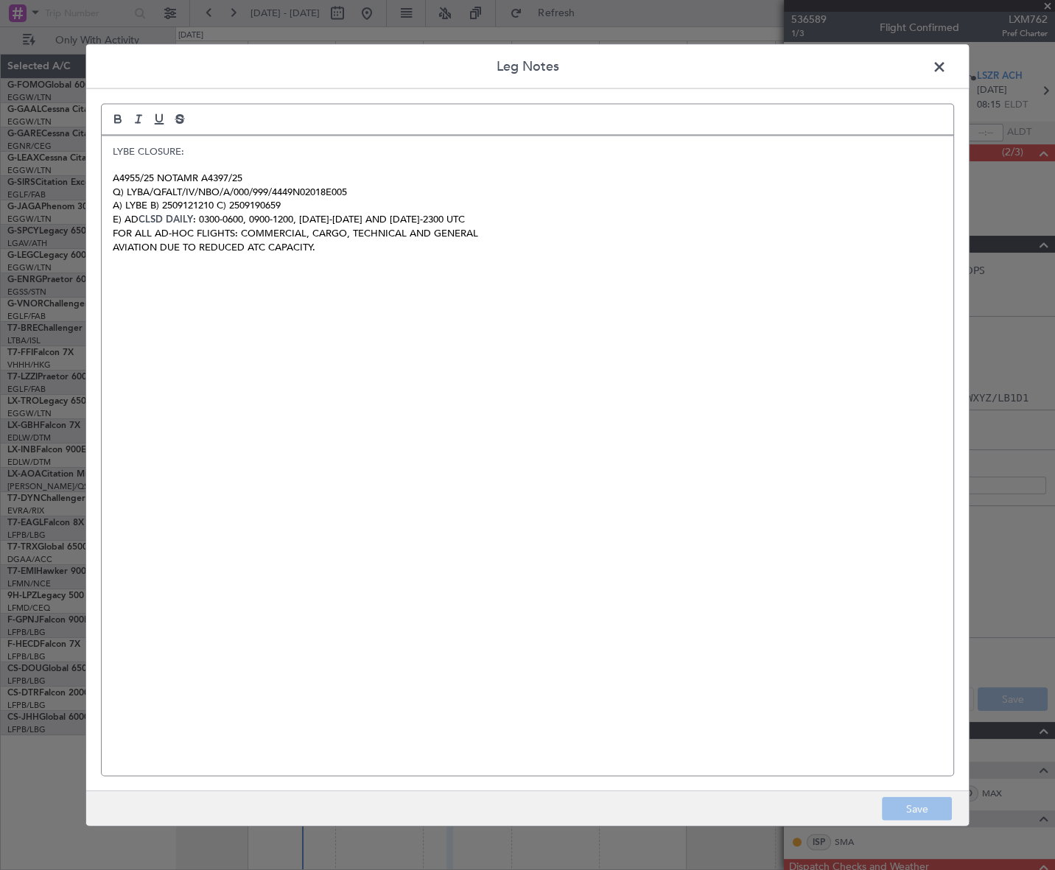
click at [947, 55] on span at bounding box center [947, 69] width 0 height 29
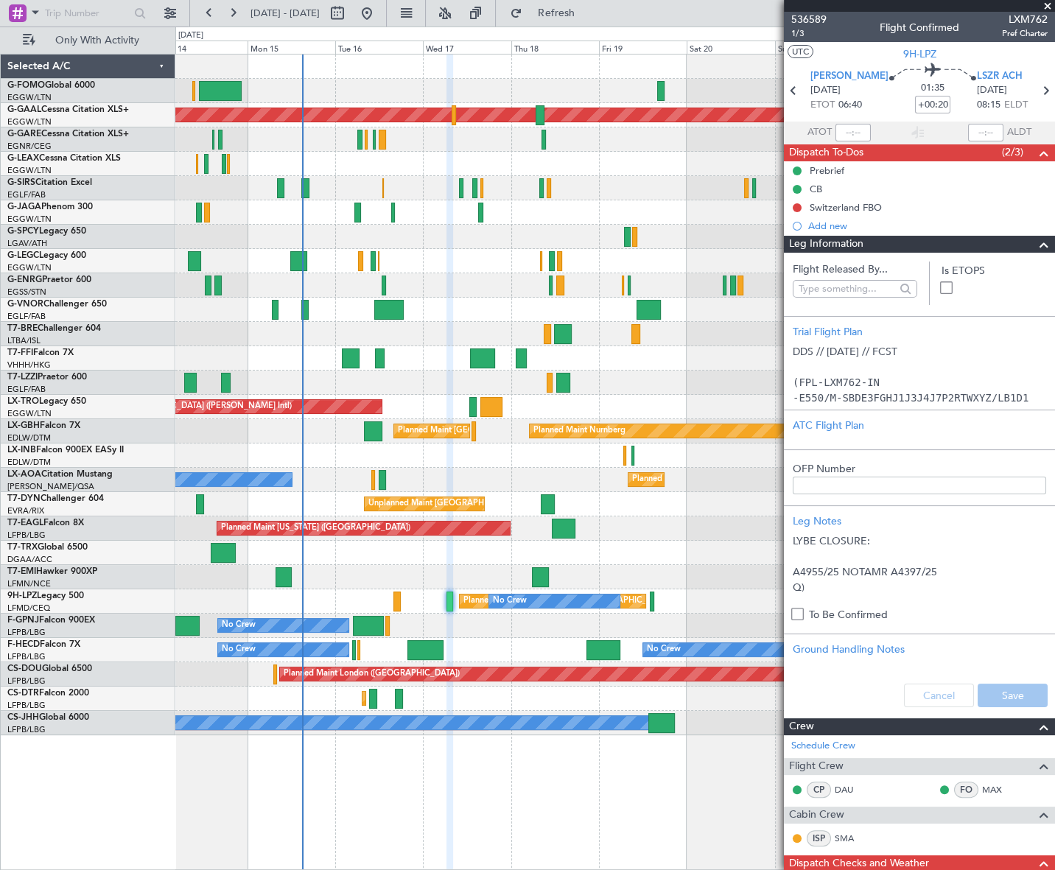
click at [1035, 247] on span at bounding box center [1044, 245] width 18 height 18
